Goal: Navigation & Orientation: Find specific page/section

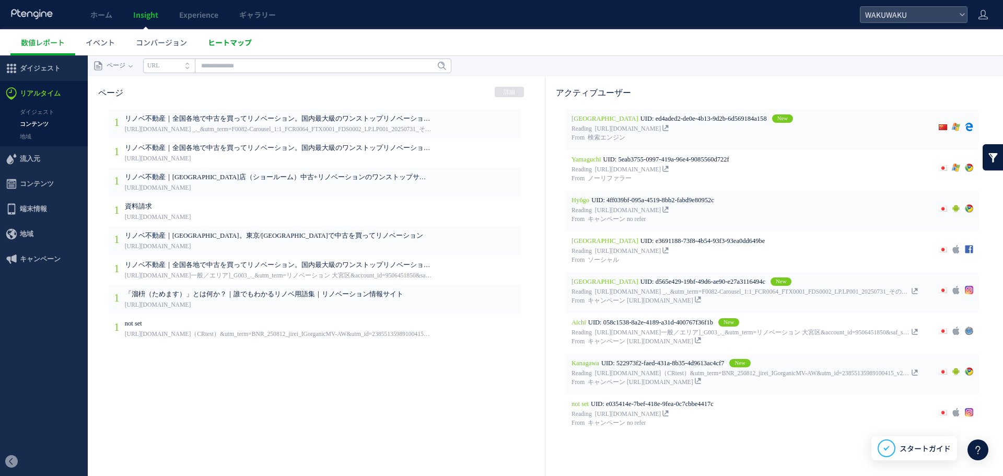
click at [246, 48] on link "ヒートマップ" at bounding box center [230, 42] width 65 height 26
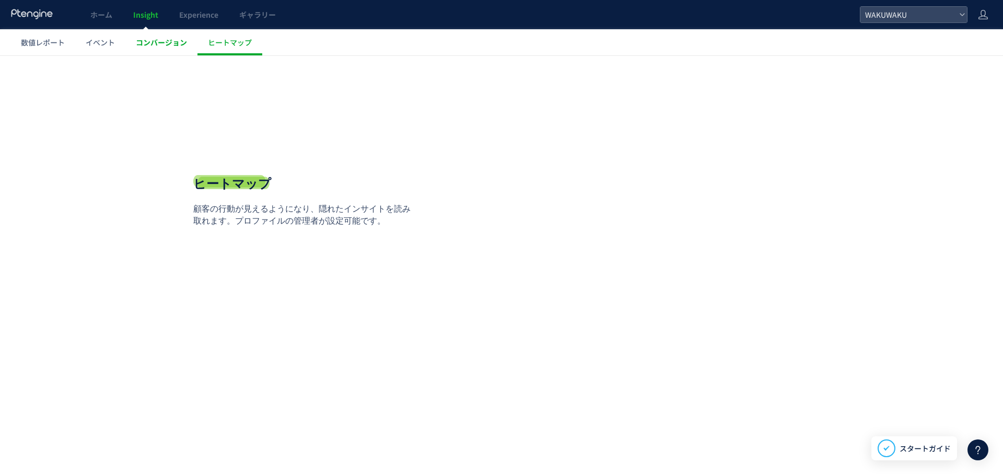
click at [167, 43] on span "コンバージョン" at bounding box center [161, 42] width 51 height 10
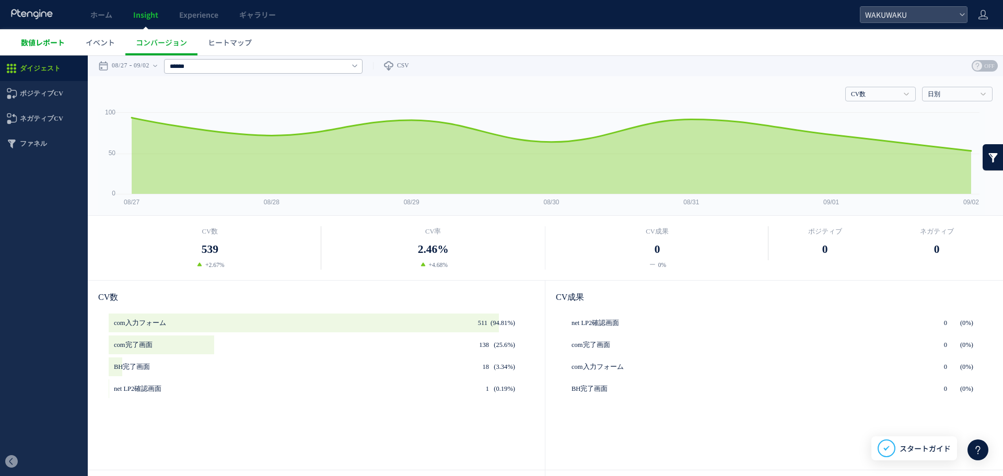
click at [43, 39] on span "数値レポート" at bounding box center [43, 42] width 44 height 10
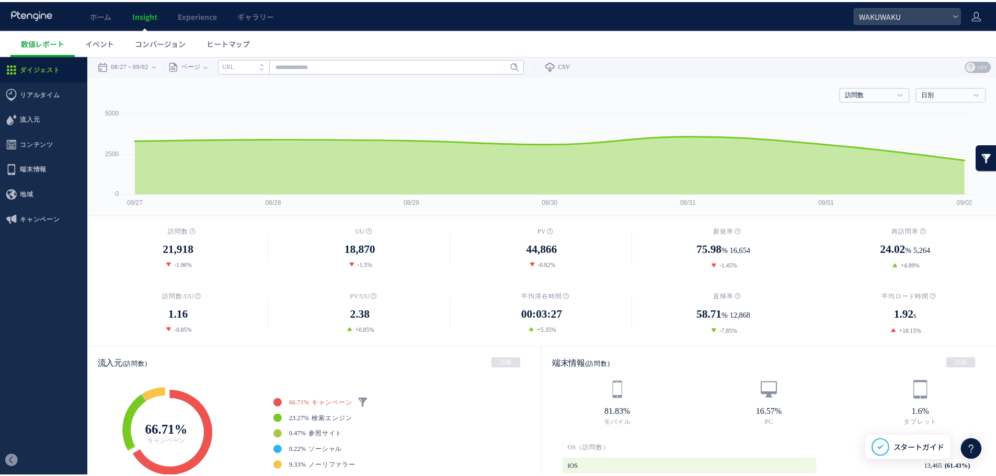
scroll to position [83, 0]
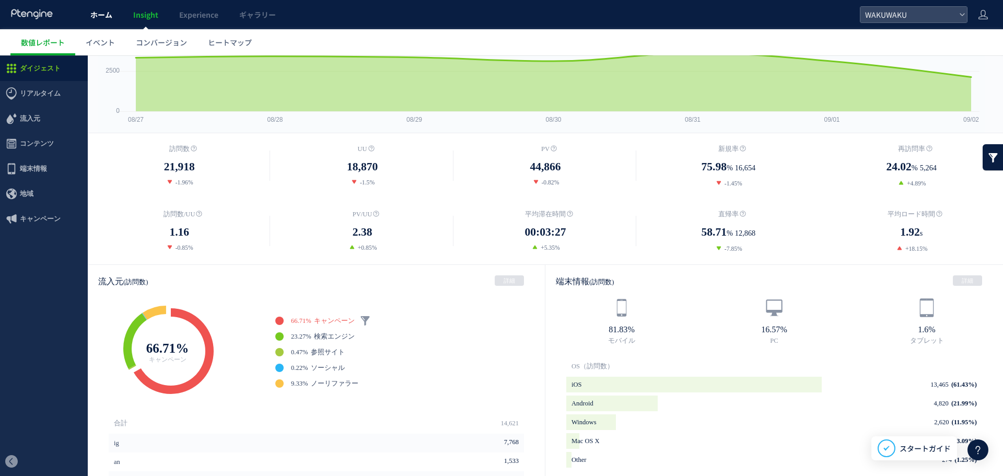
click at [98, 23] on link "ホーム" at bounding box center [101, 14] width 43 height 29
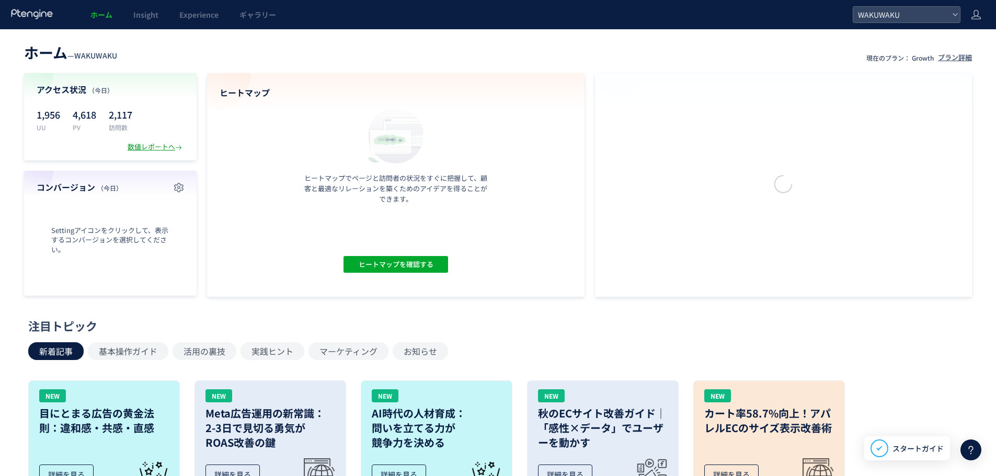
click at [151, 146] on div "数値レポートへ" at bounding box center [156, 147] width 56 height 10
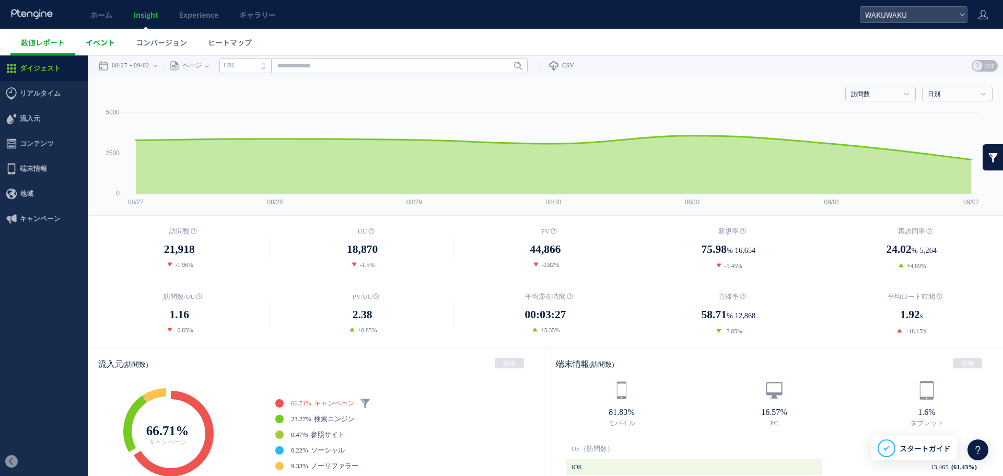
click at [92, 32] on link "イベント" at bounding box center [100, 42] width 50 height 26
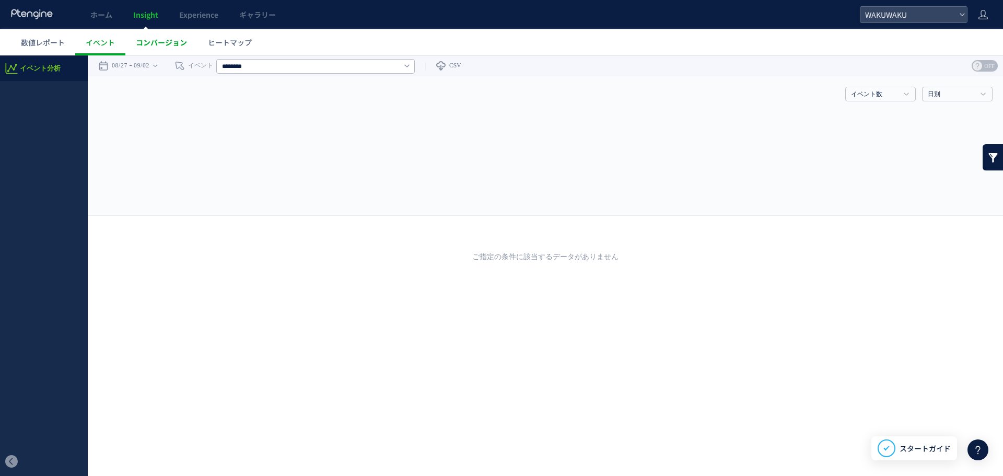
click at [155, 35] on link "コンバージョン" at bounding box center [161, 42] width 72 height 26
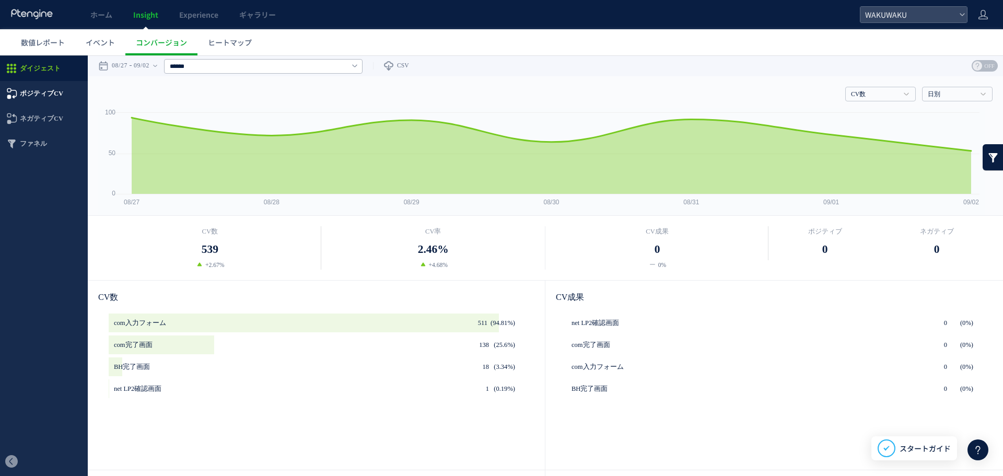
click at [24, 97] on span "ポジティブCV" at bounding box center [41, 93] width 43 height 25
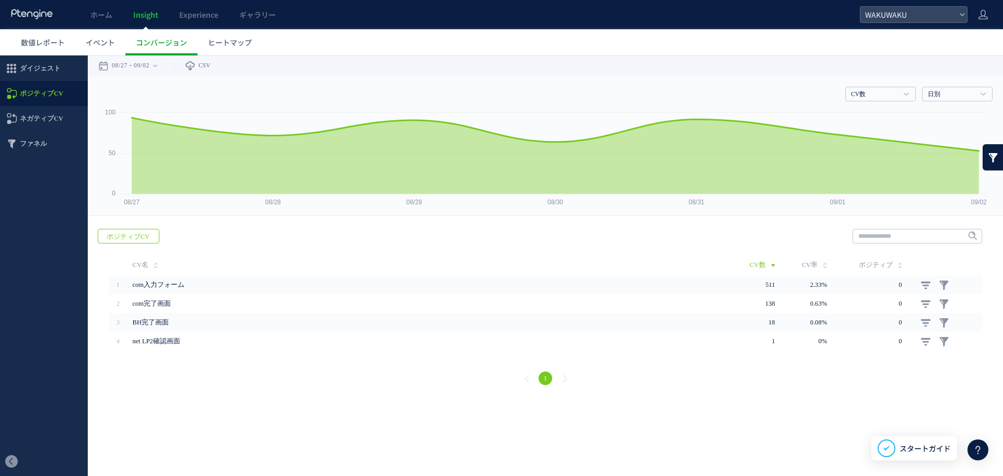
click at [49, 124] on span "ネガティブCV" at bounding box center [41, 118] width 43 height 25
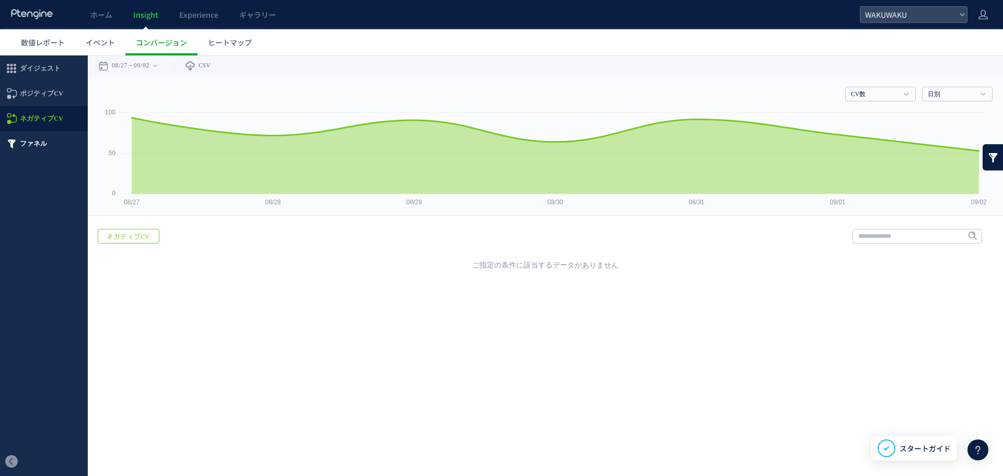
click at [47, 138] on span "ファネル" at bounding box center [44, 143] width 88 height 25
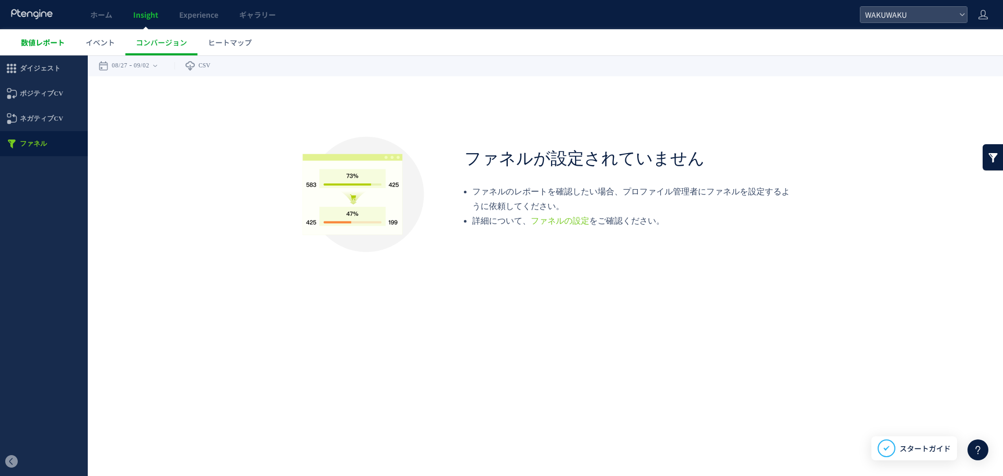
click at [41, 44] on span "数値レポート" at bounding box center [43, 42] width 44 height 10
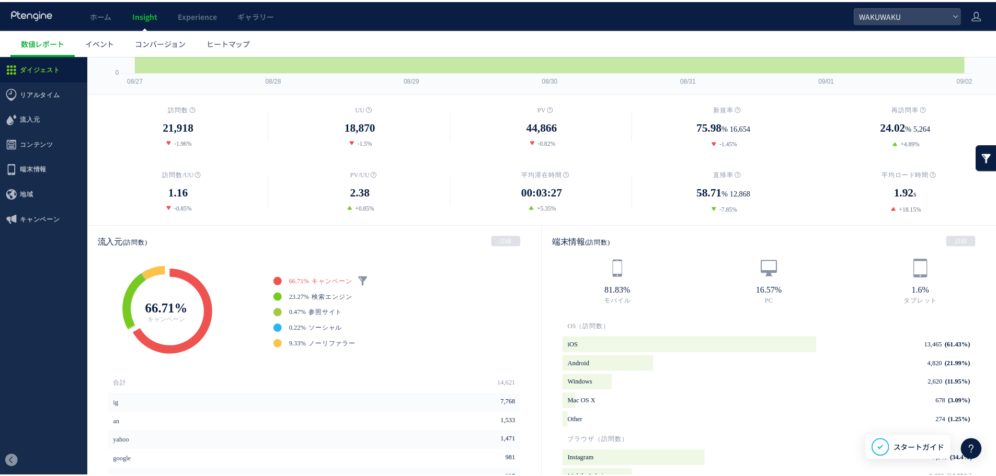
scroll to position [124, 0]
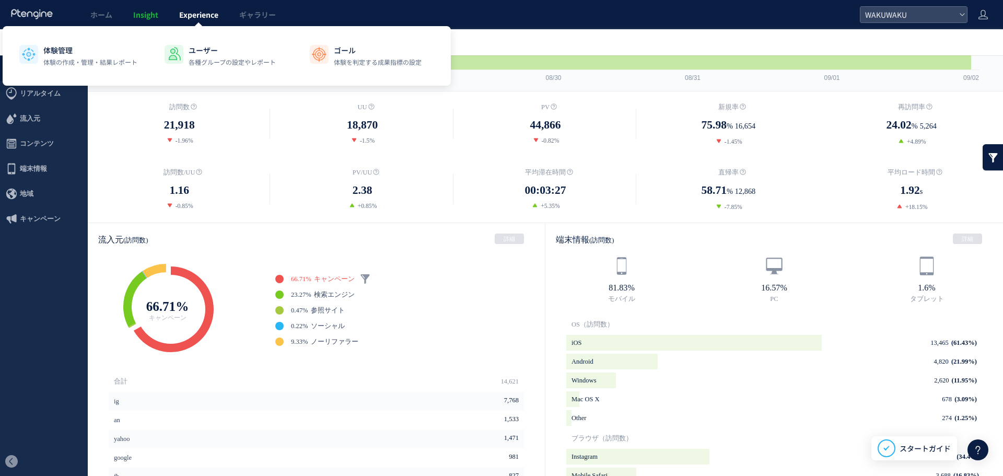
click at [205, 19] on span "Experience" at bounding box center [198, 14] width 39 height 10
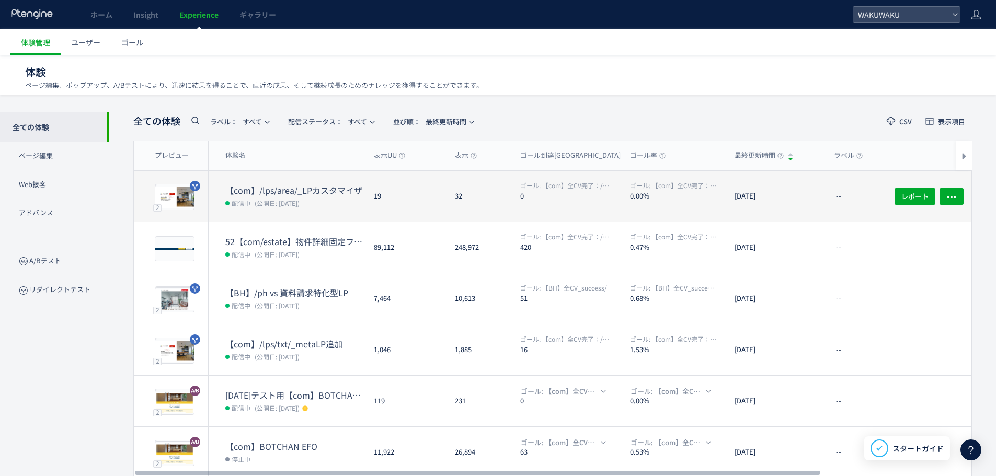
click at [313, 189] on dt "【com】/lps/area/_LPカスタマイザ" at bounding box center [295, 190] width 140 height 12
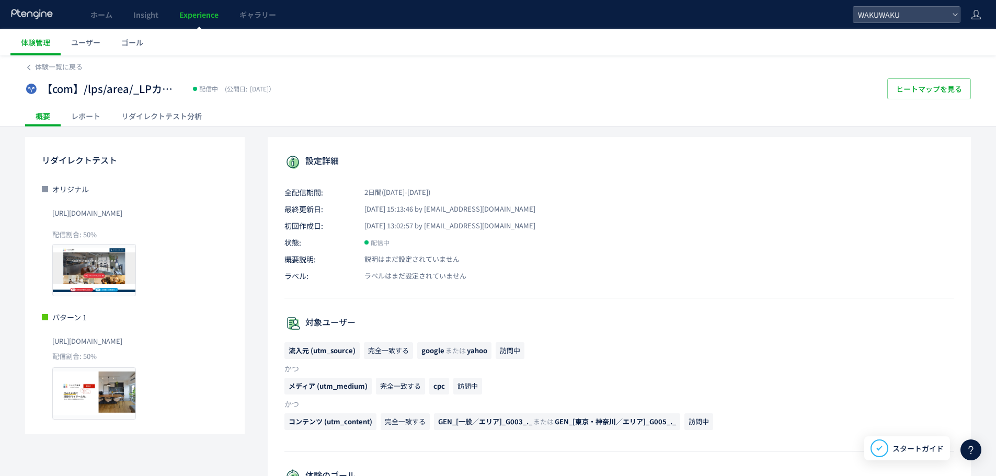
click at [161, 118] on div "リダイレクトテスト分析" at bounding box center [161, 116] width 101 height 21
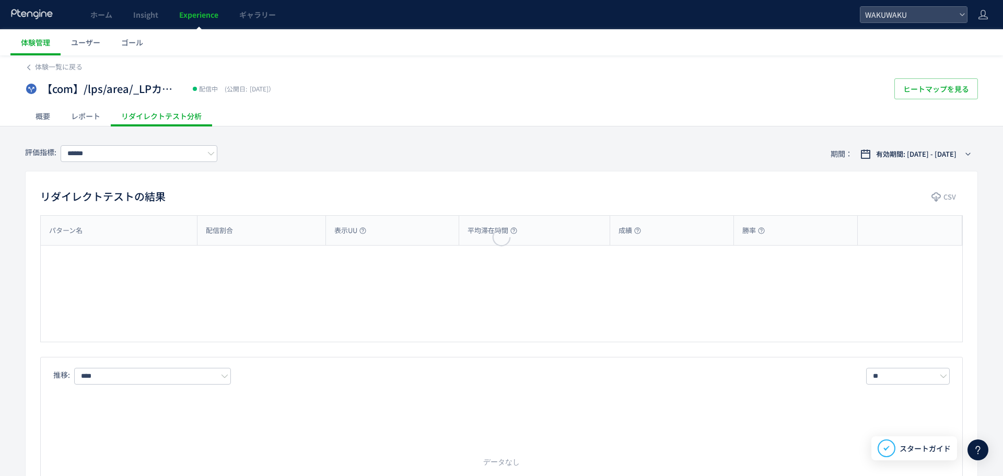
type input "**********"
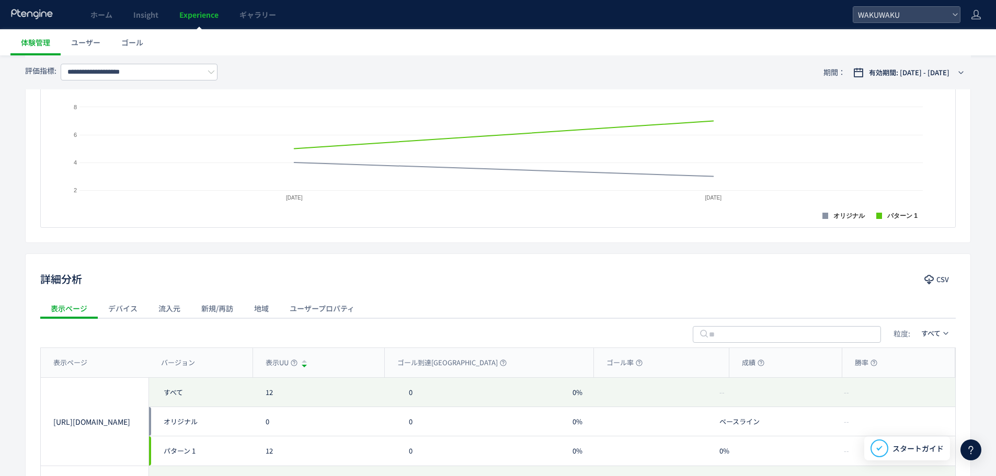
scroll to position [298, 0]
click at [180, 306] on div "流入元" at bounding box center [169, 307] width 43 height 21
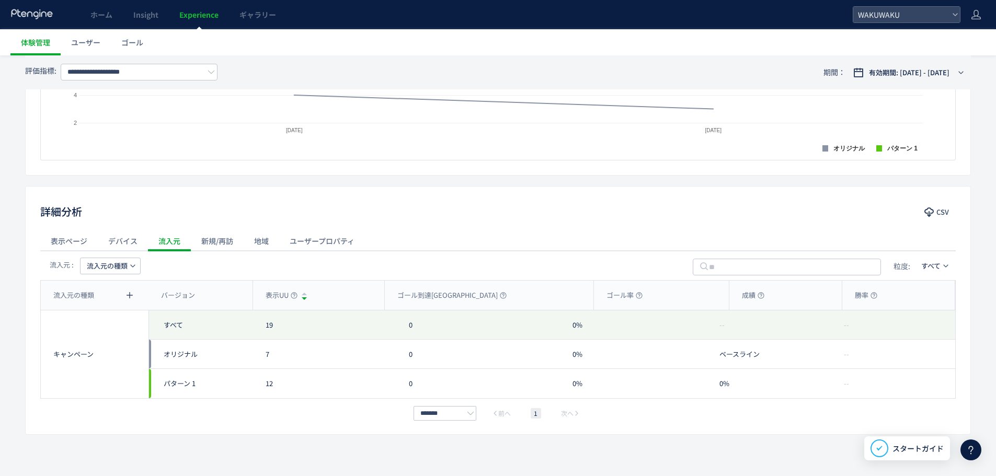
scroll to position [376, 0]
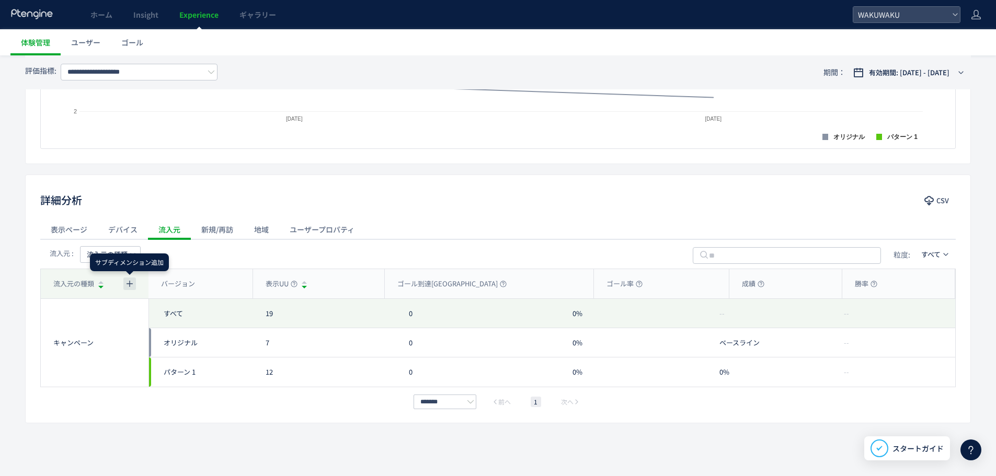
click at [129, 289] on button "button" at bounding box center [129, 283] width 13 height 13
click at [114, 328] on p "流入元" at bounding box center [109, 326] width 20 height 17
